Goal: Navigation & Orientation: Find specific page/section

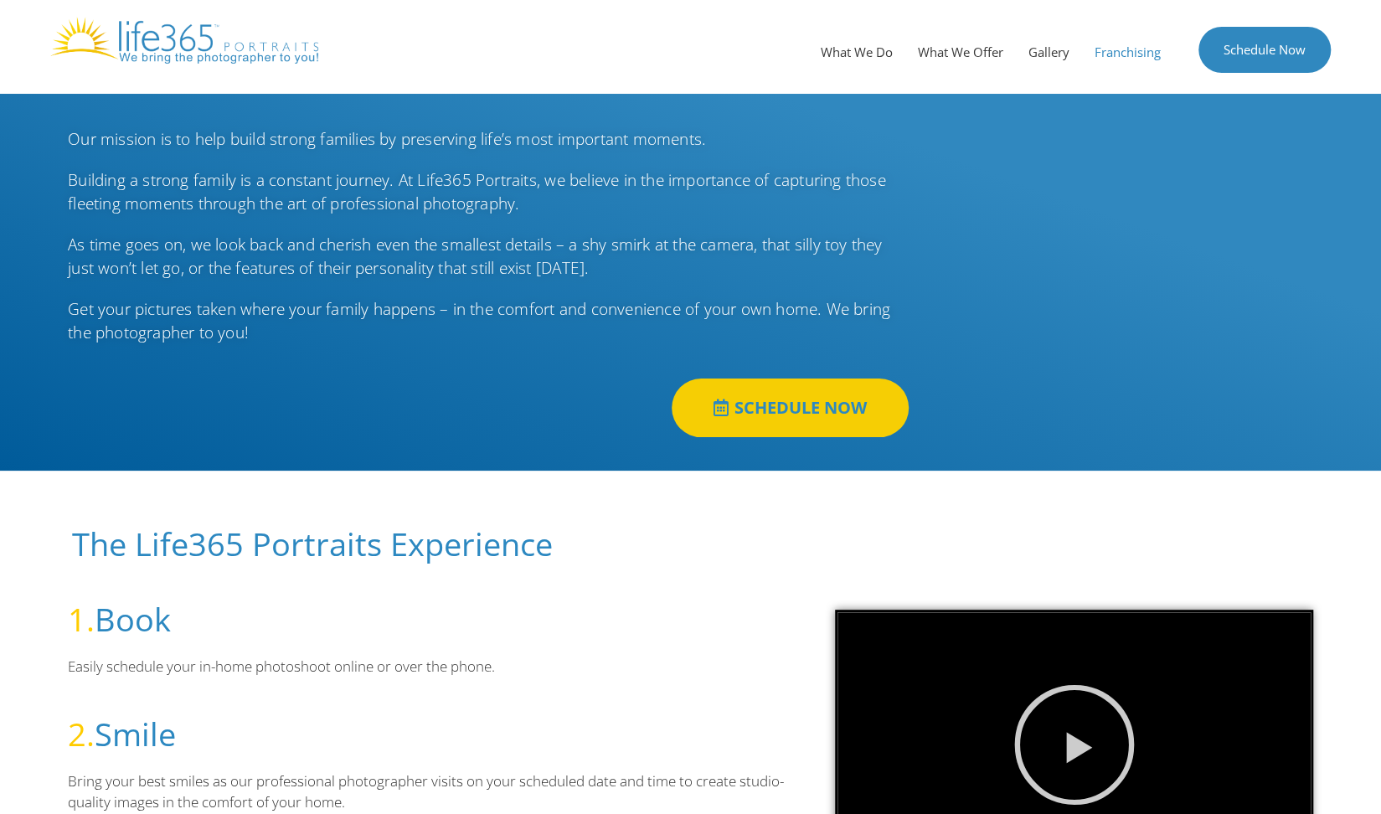
click at [1101, 58] on link "Franchising" at bounding box center [1127, 52] width 91 height 50
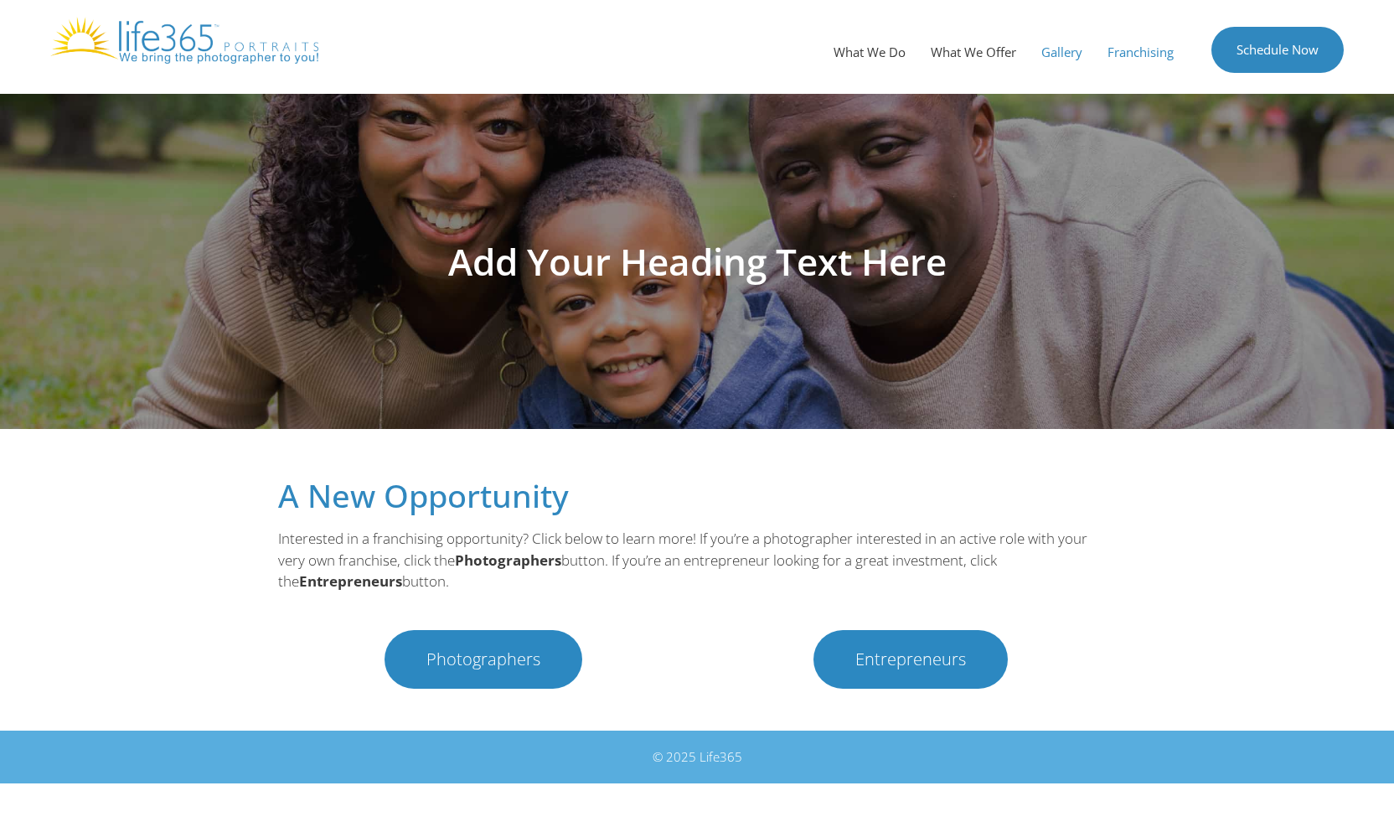
click at [1059, 48] on link "Gallery" at bounding box center [1061, 52] width 66 height 50
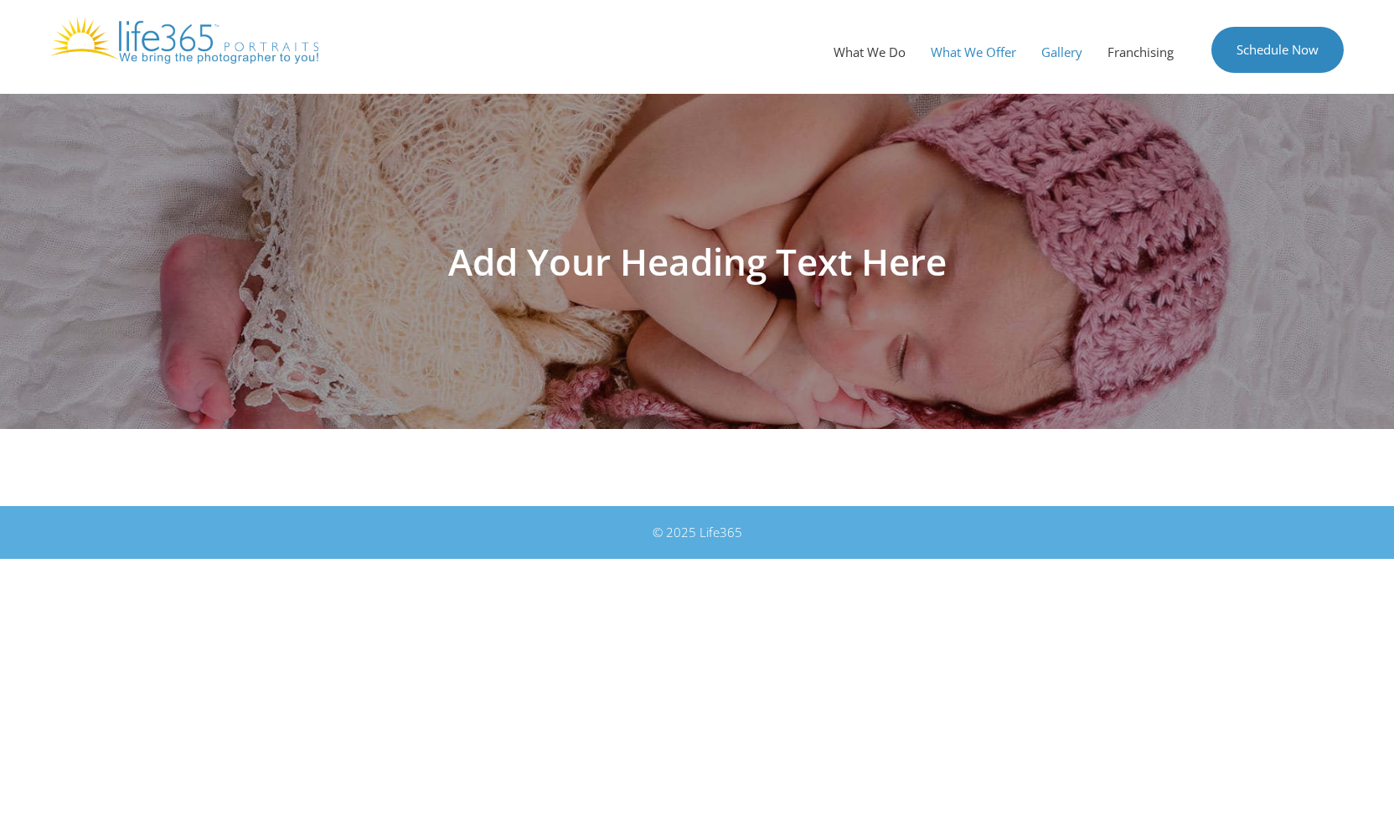
click at [975, 50] on link "What We Offer" at bounding box center [973, 52] width 111 height 50
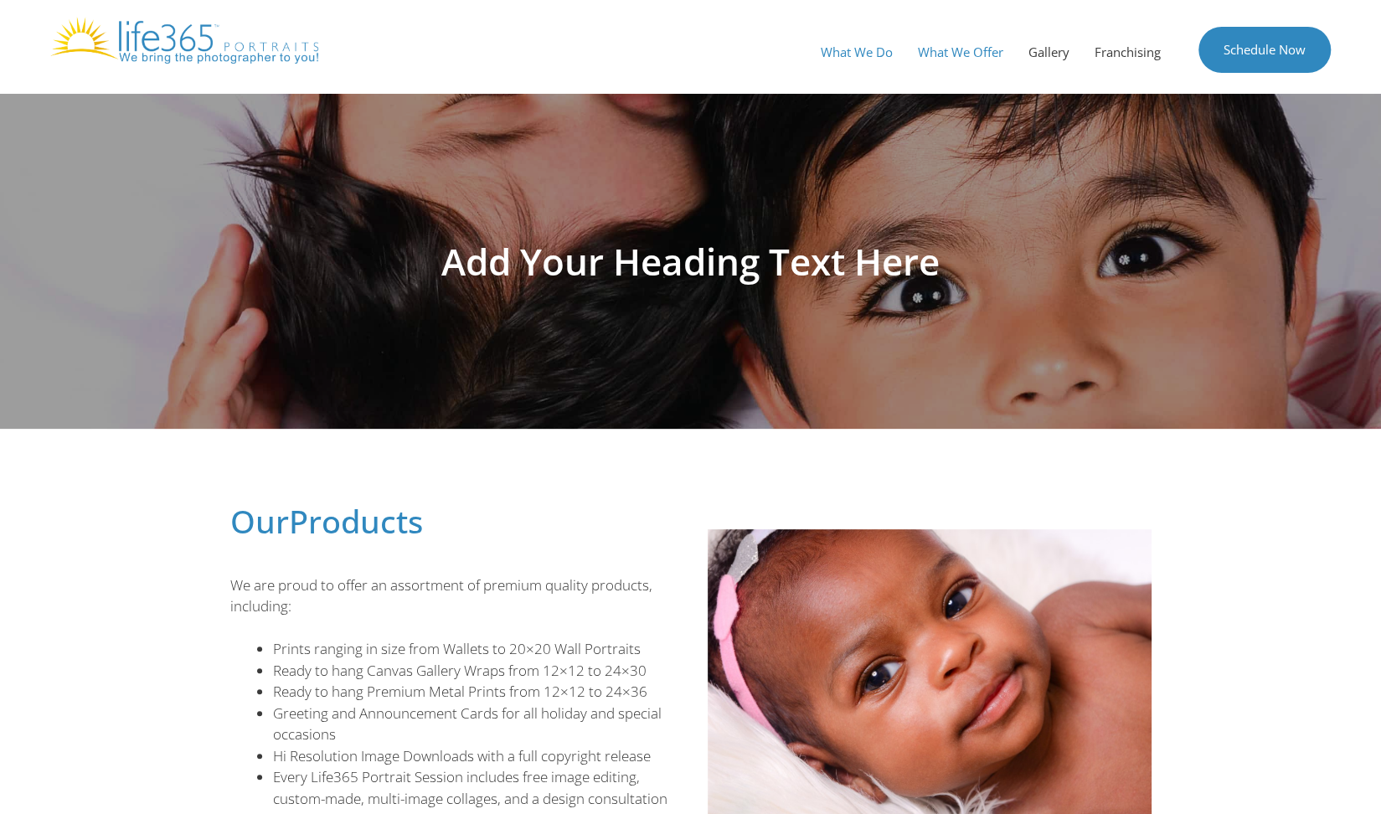
click at [835, 56] on link "What We Do" at bounding box center [856, 52] width 97 height 50
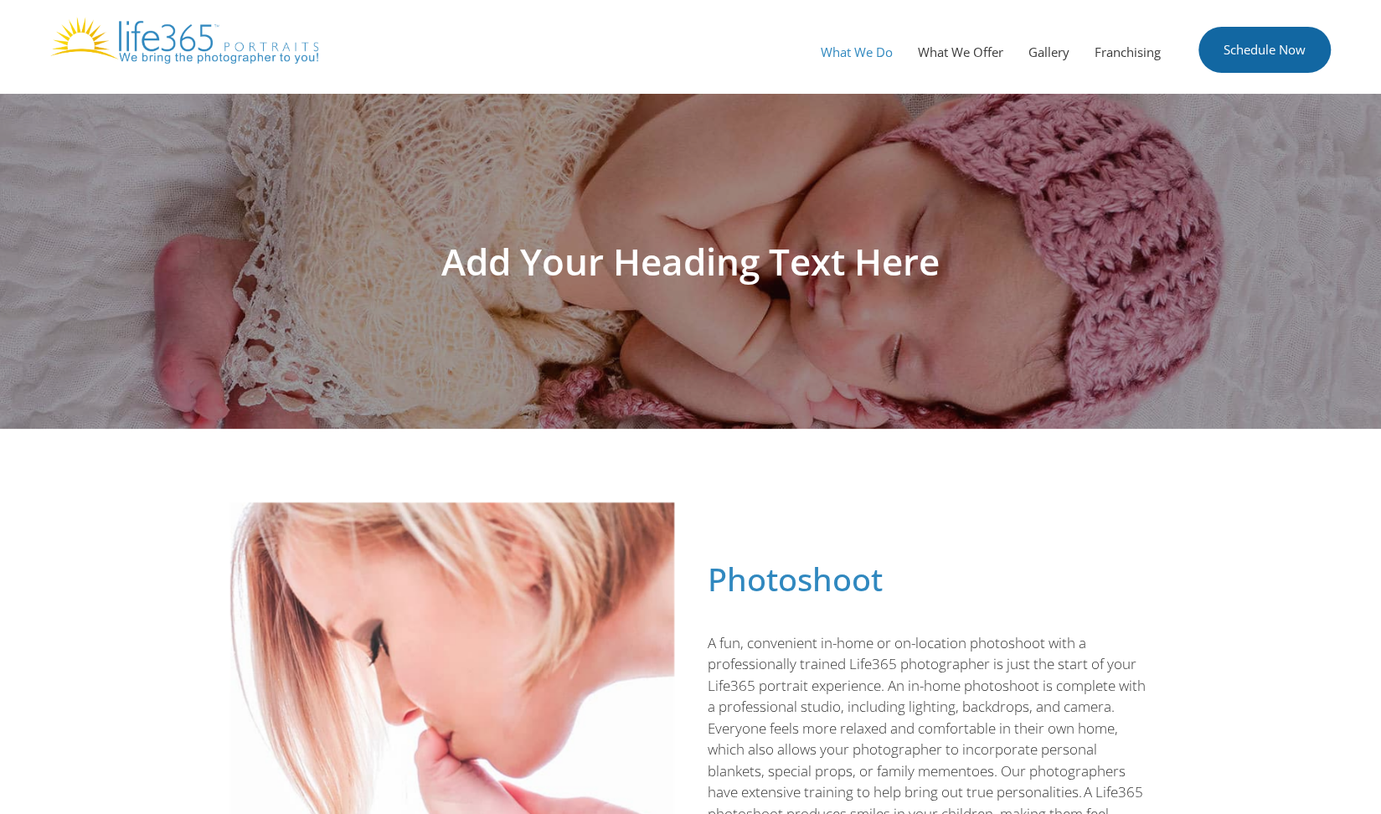
click at [1269, 50] on link "Schedule Now" at bounding box center [1264, 50] width 132 height 46
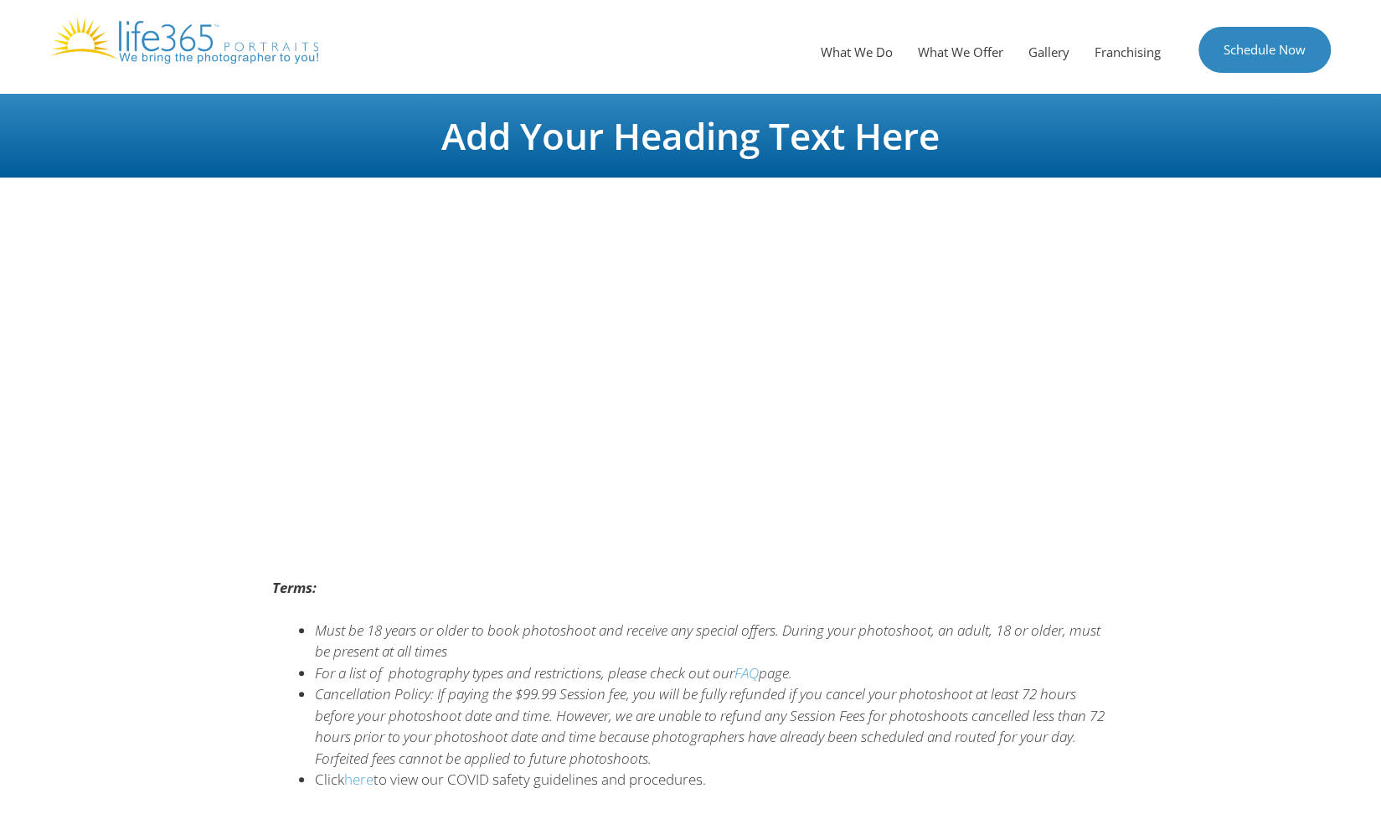
scroll to position [91, 0]
